Goal: Navigation & Orientation: Find specific page/section

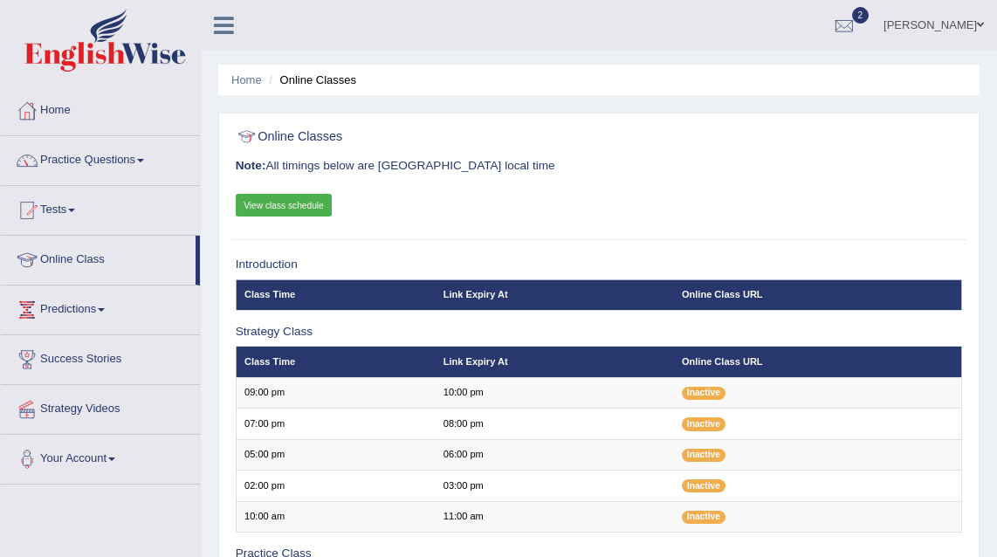
click at [298, 212] on link "View class schedule" at bounding box center [284, 205] width 97 height 23
